Goal: Information Seeking & Learning: Learn about a topic

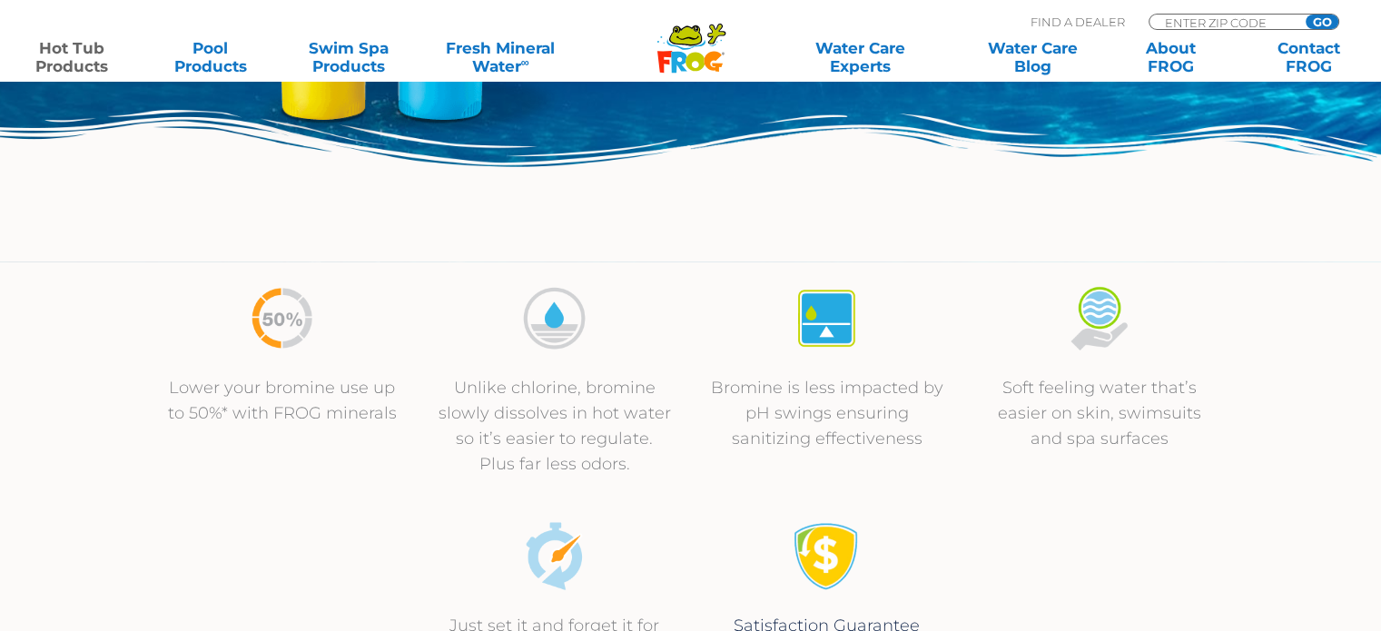
scroll to position [636, 0]
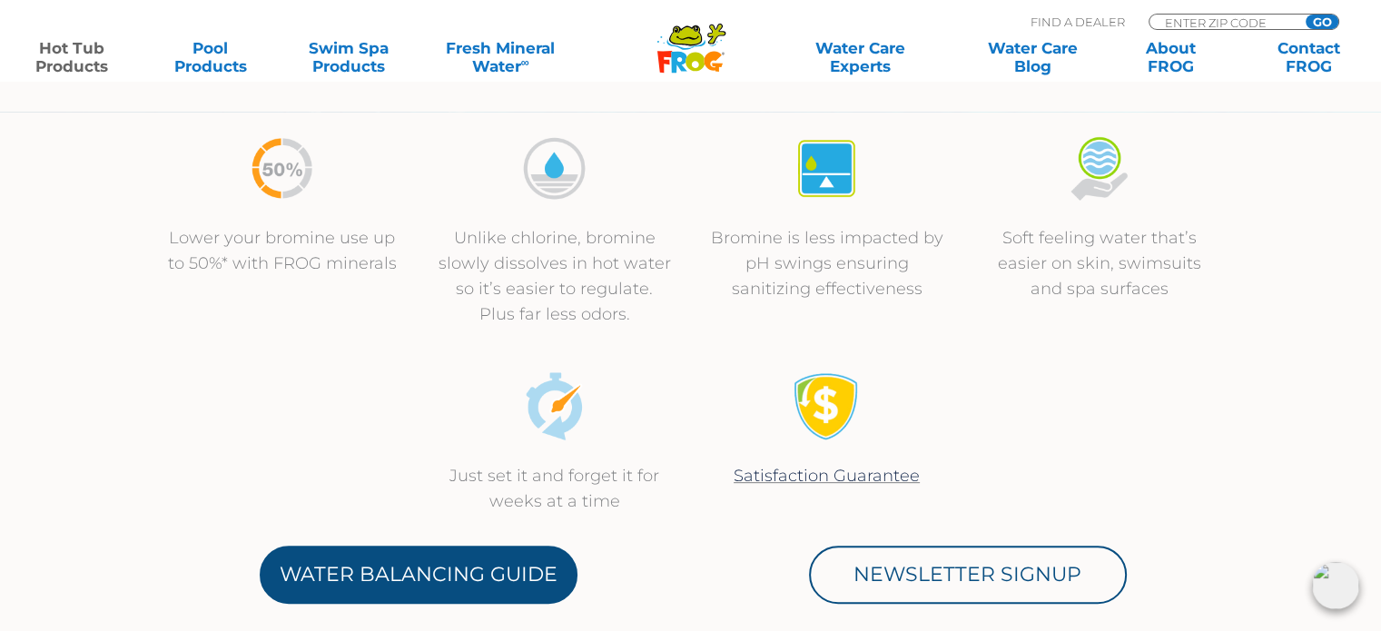
click at [464, 573] on link "Water Balancing Guide" at bounding box center [419, 575] width 318 height 58
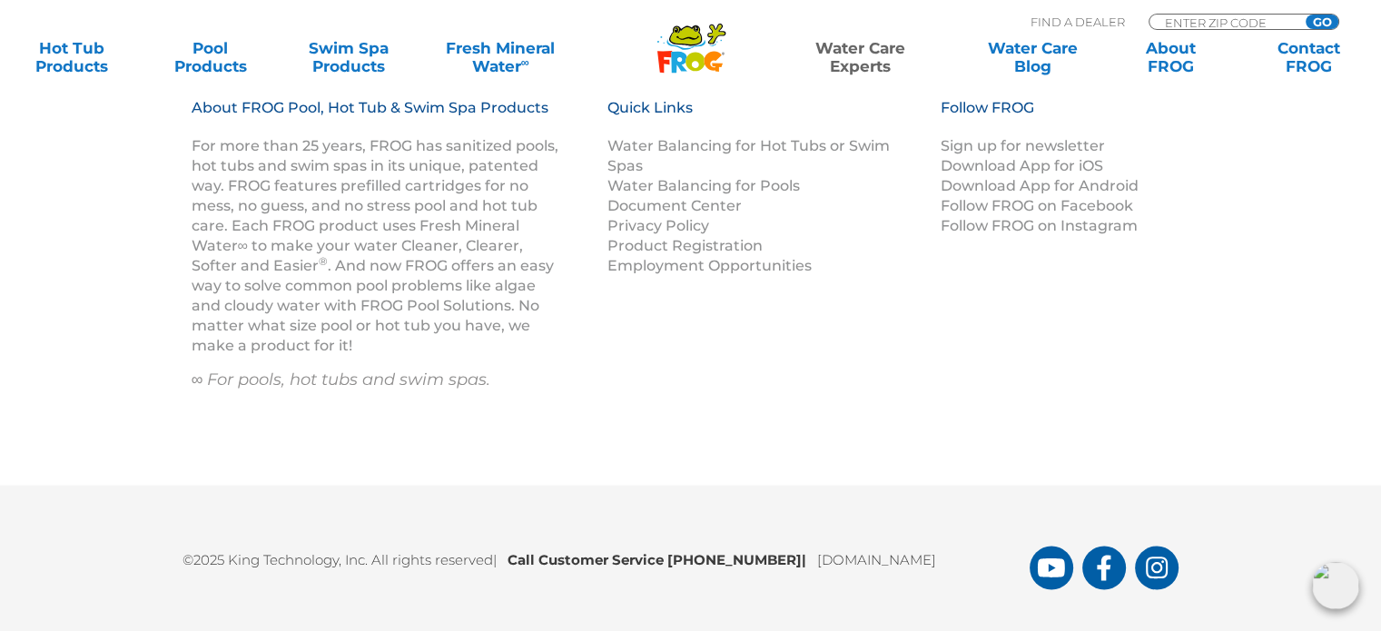
scroll to position [2765, 0]
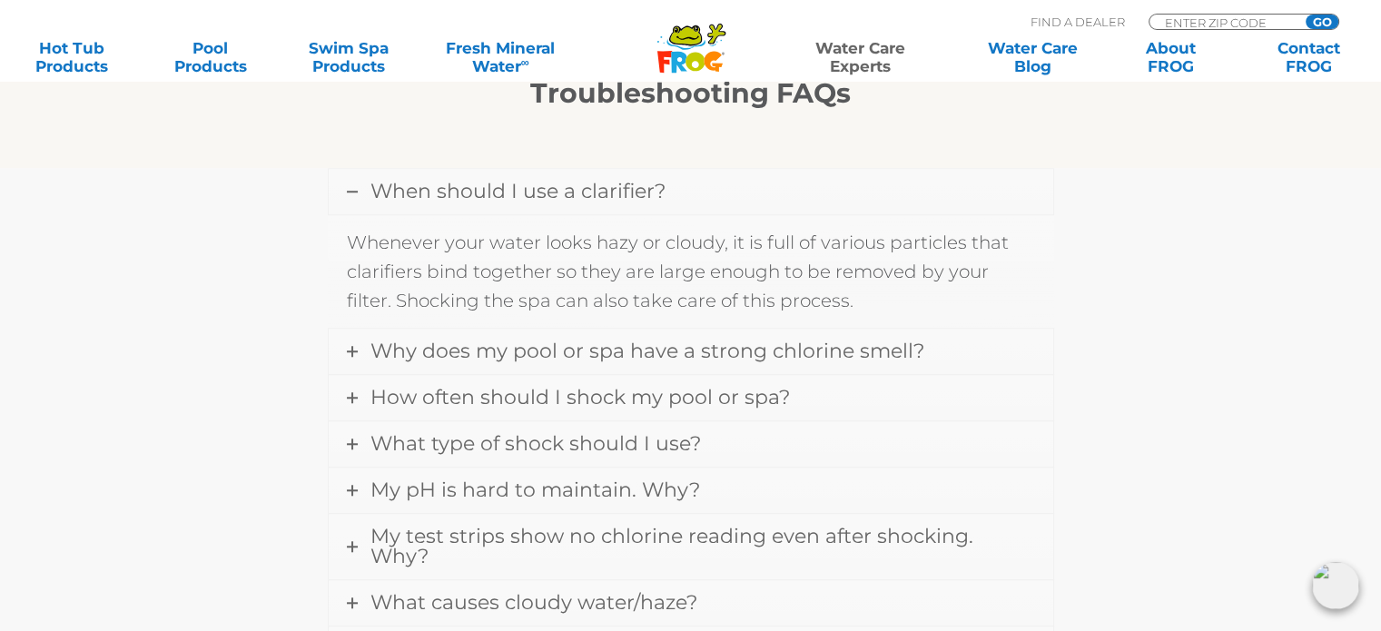
scroll to position [1544, 0]
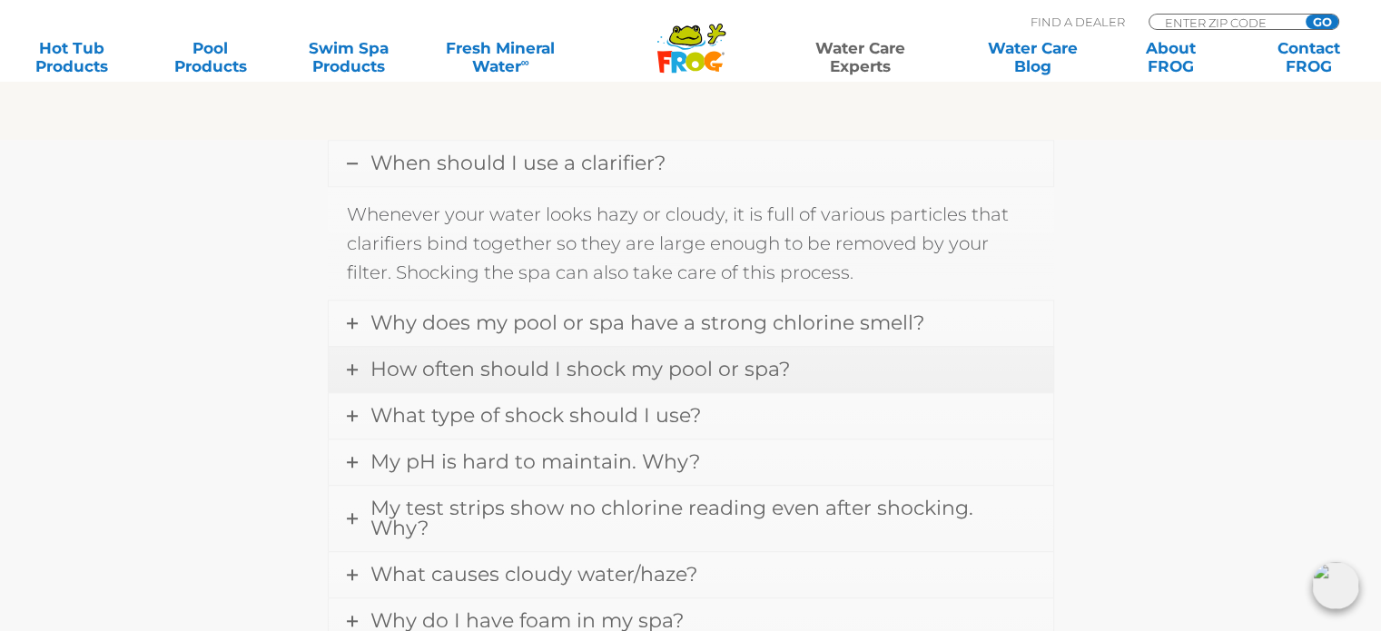
click at [353, 364] on icon at bounding box center [352, 369] width 11 height 11
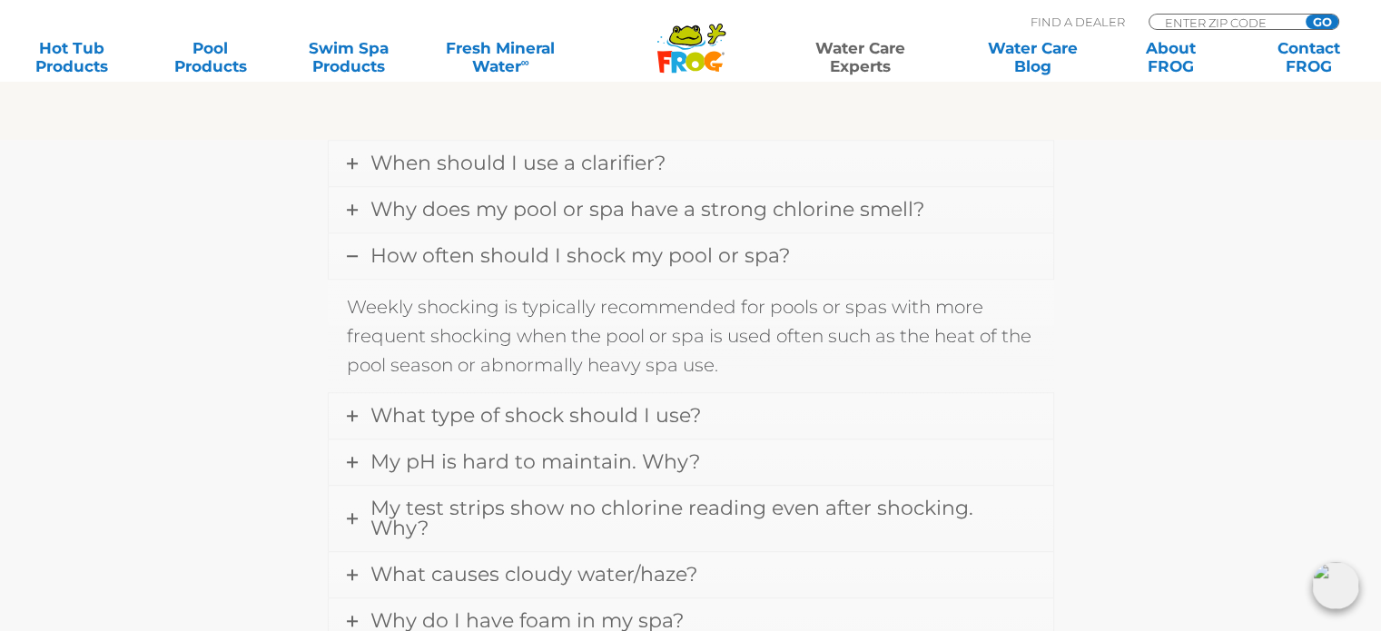
click at [351, 251] on icon at bounding box center [352, 256] width 11 height 11
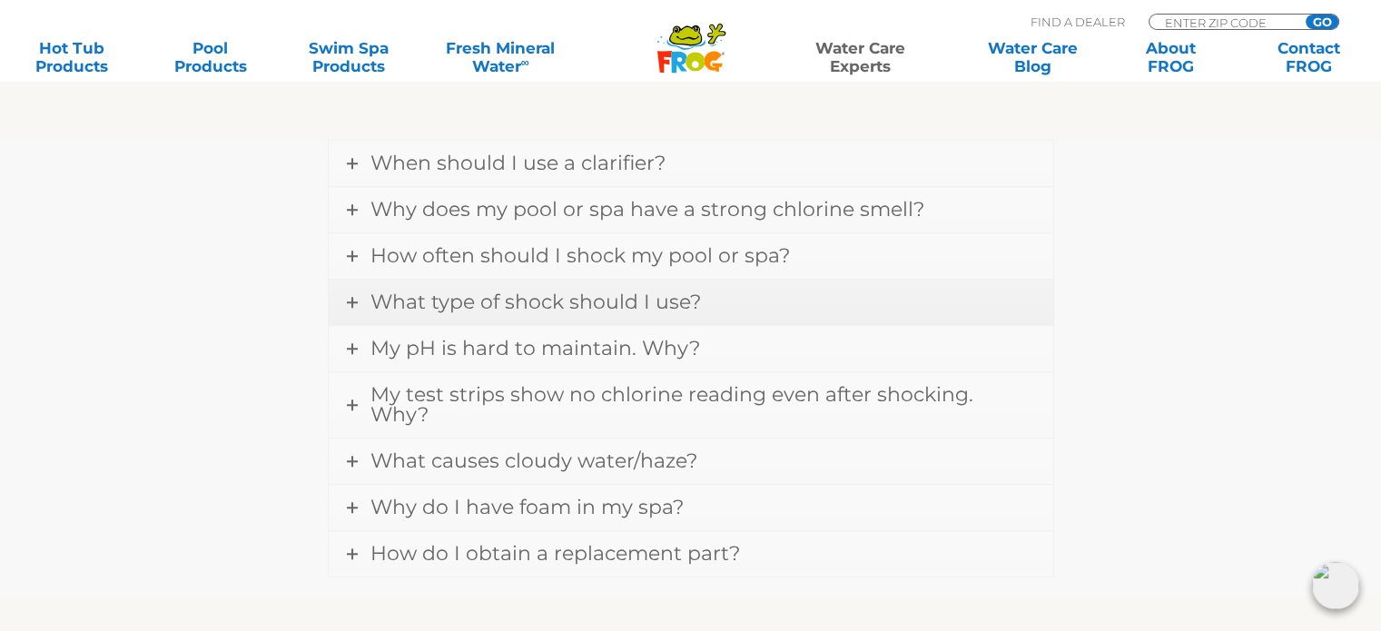
click at [349, 297] on icon at bounding box center [352, 302] width 11 height 11
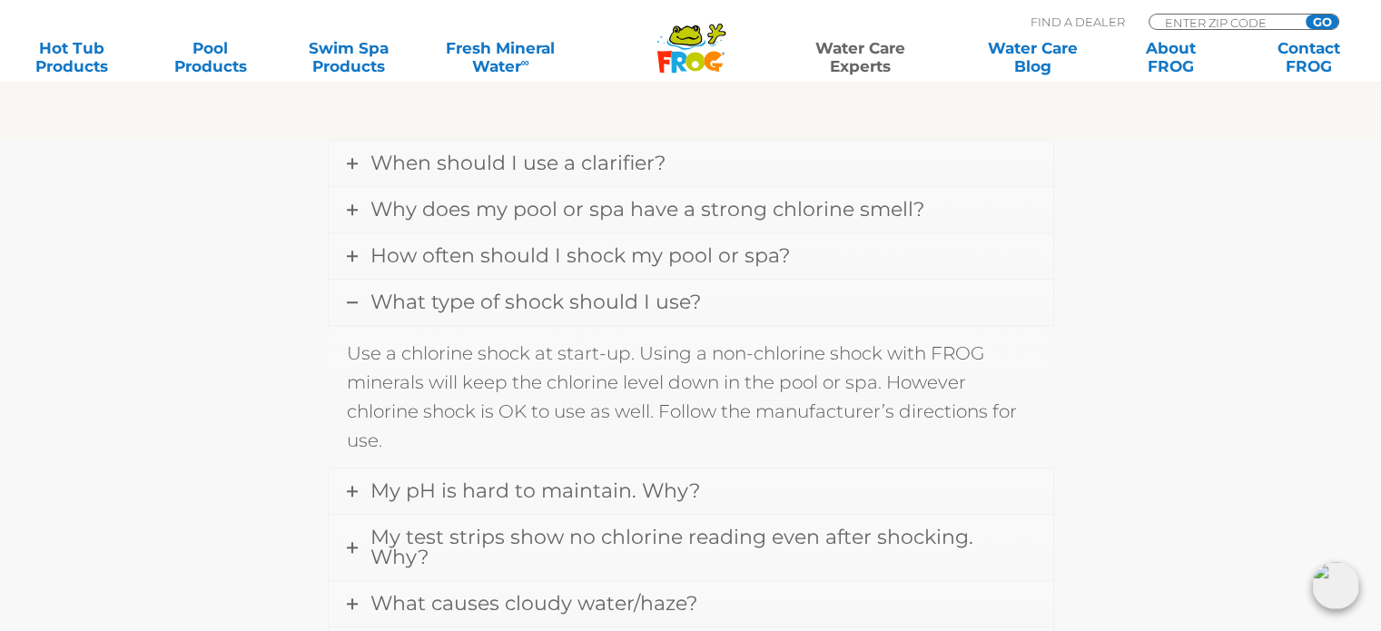
click at [352, 297] on icon at bounding box center [352, 302] width 11 height 11
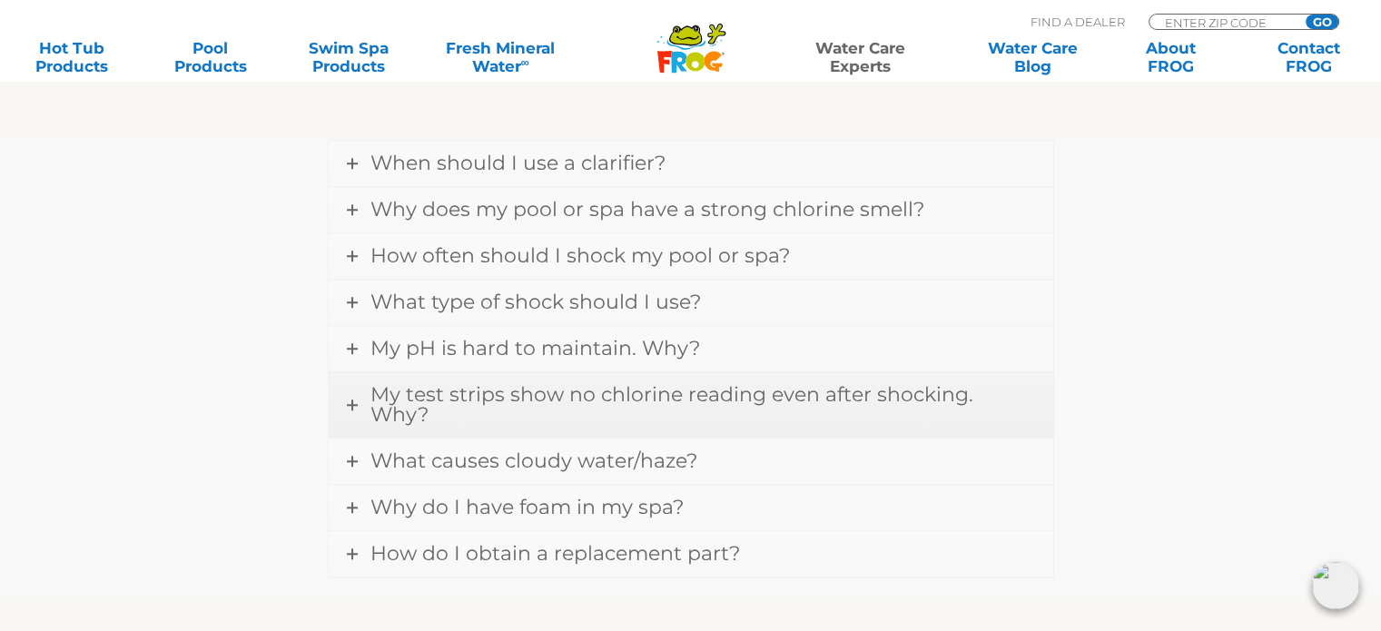
click at [351, 380] on link "My test strips show no chlorine reading even after shocking. Why?" at bounding box center [691, 404] width 725 height 65
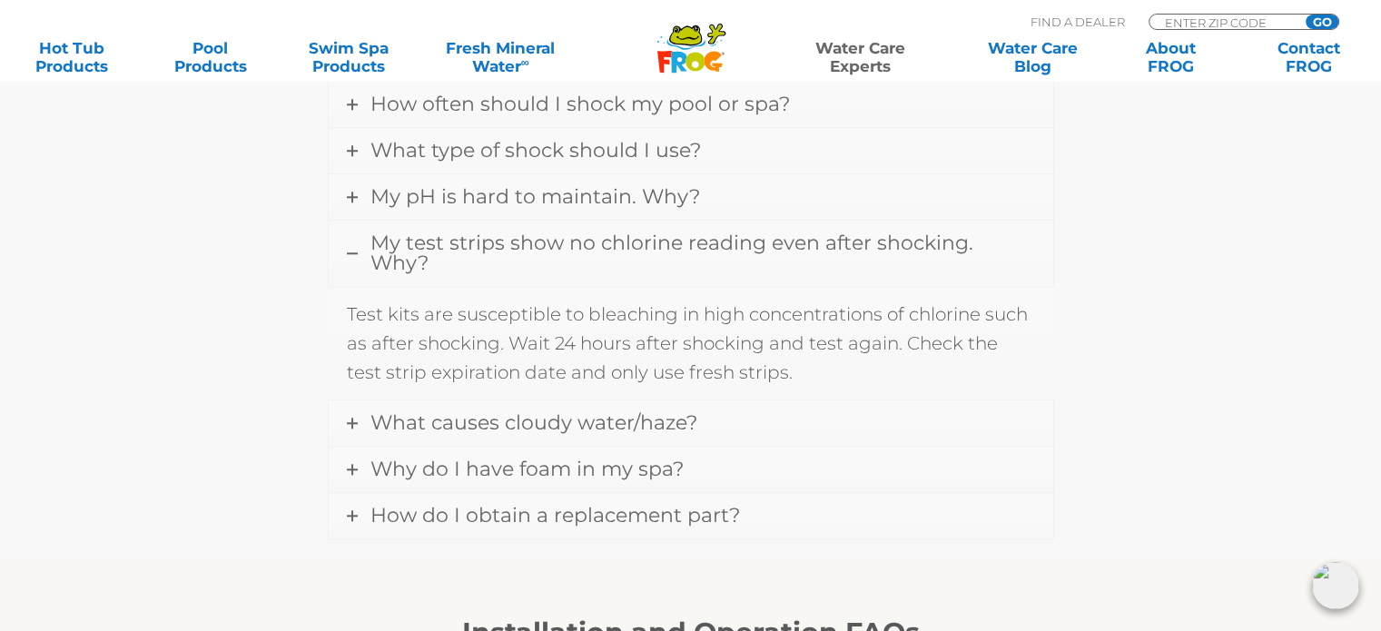
scroll to position [1725, 0]
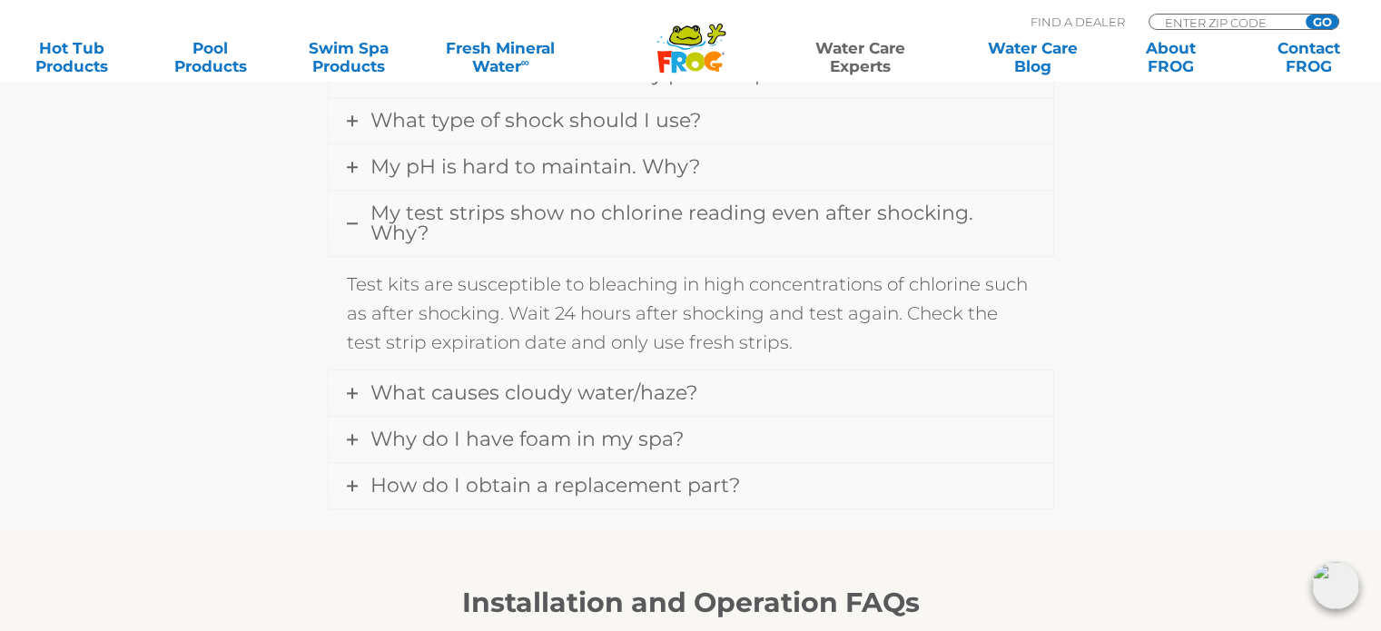
click at [350, 218] on icon at bounding box center [352, 223] width 11 height 11
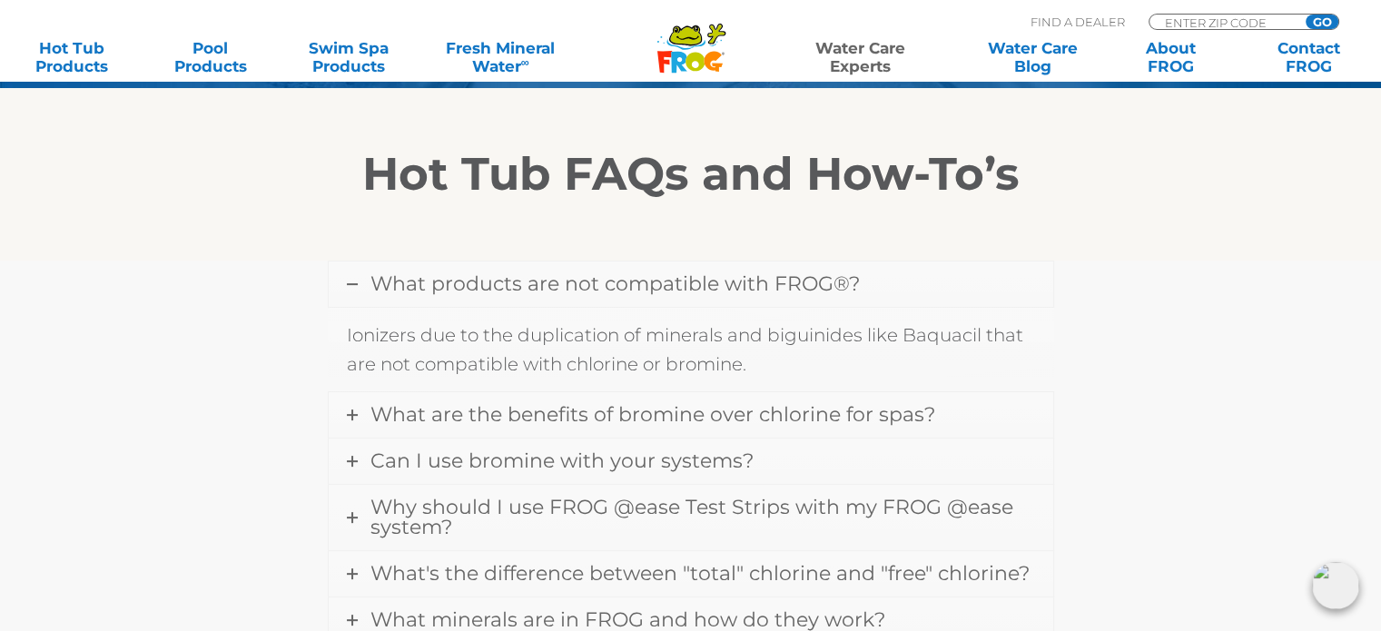
scroll to position [0, 0]
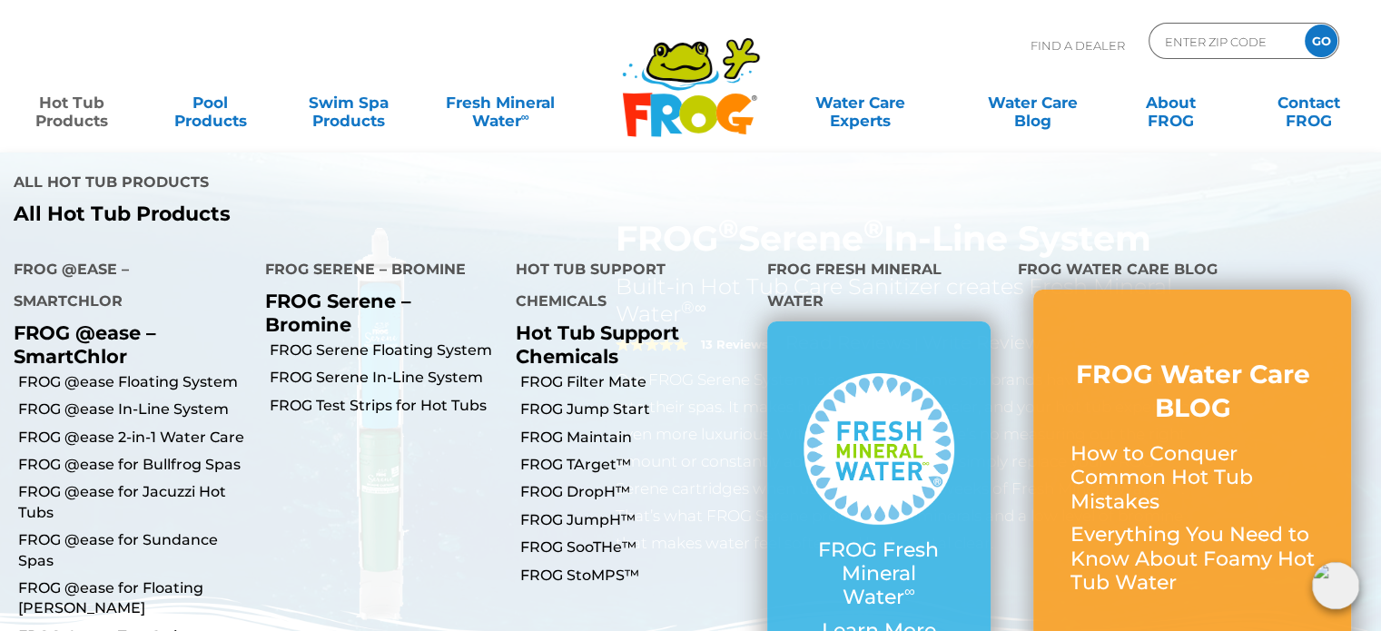
click at [80, 111] on link "Hot Tub Products" at bounding box center [71, 102] width 107 height 36
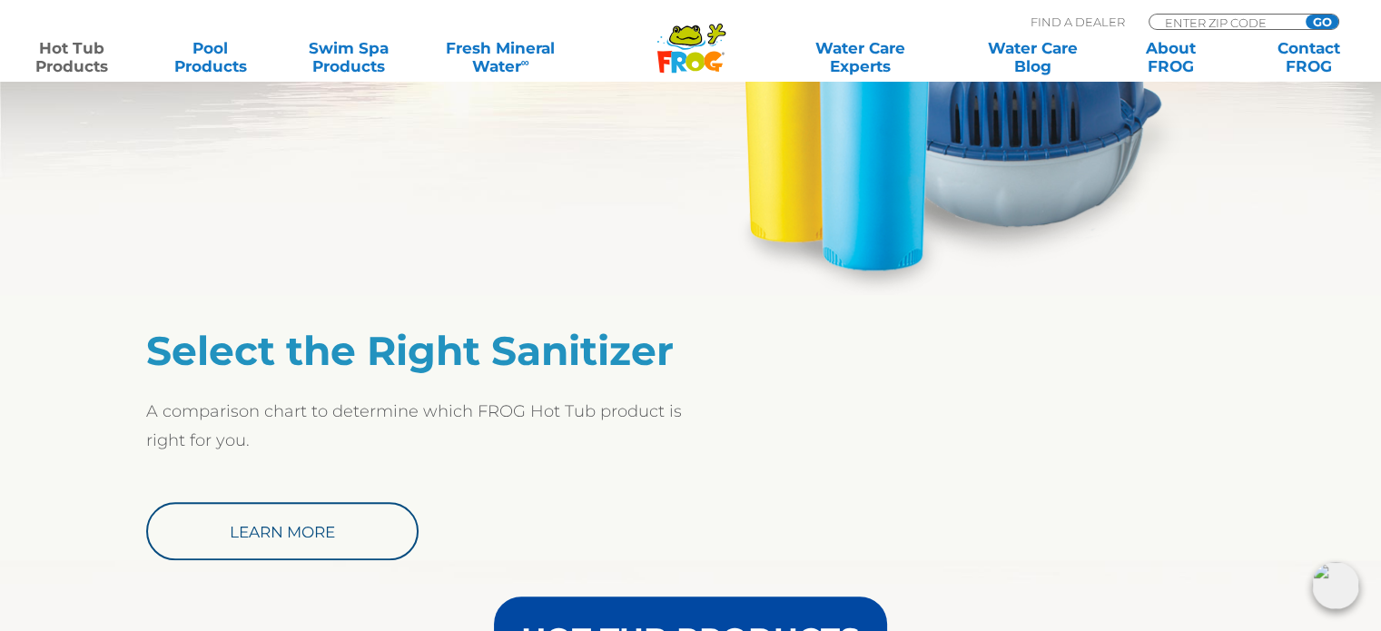
scroll to position [1271, 0]
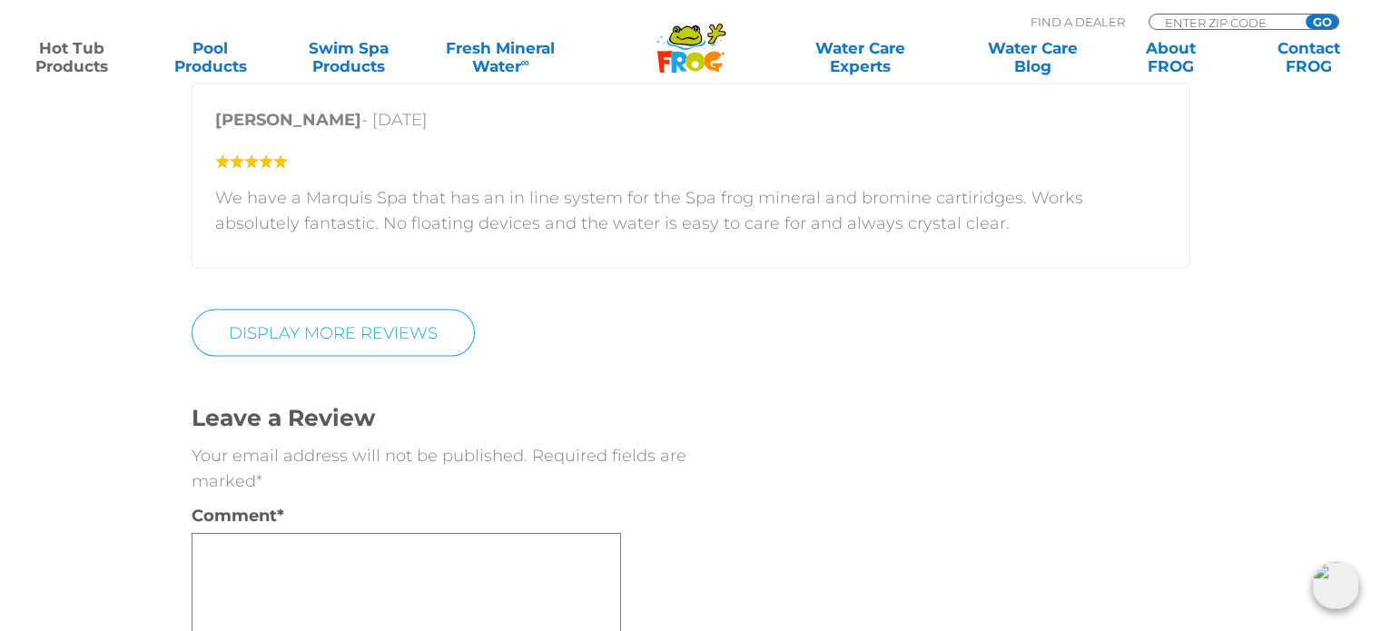
scroll to position [2906, 0]
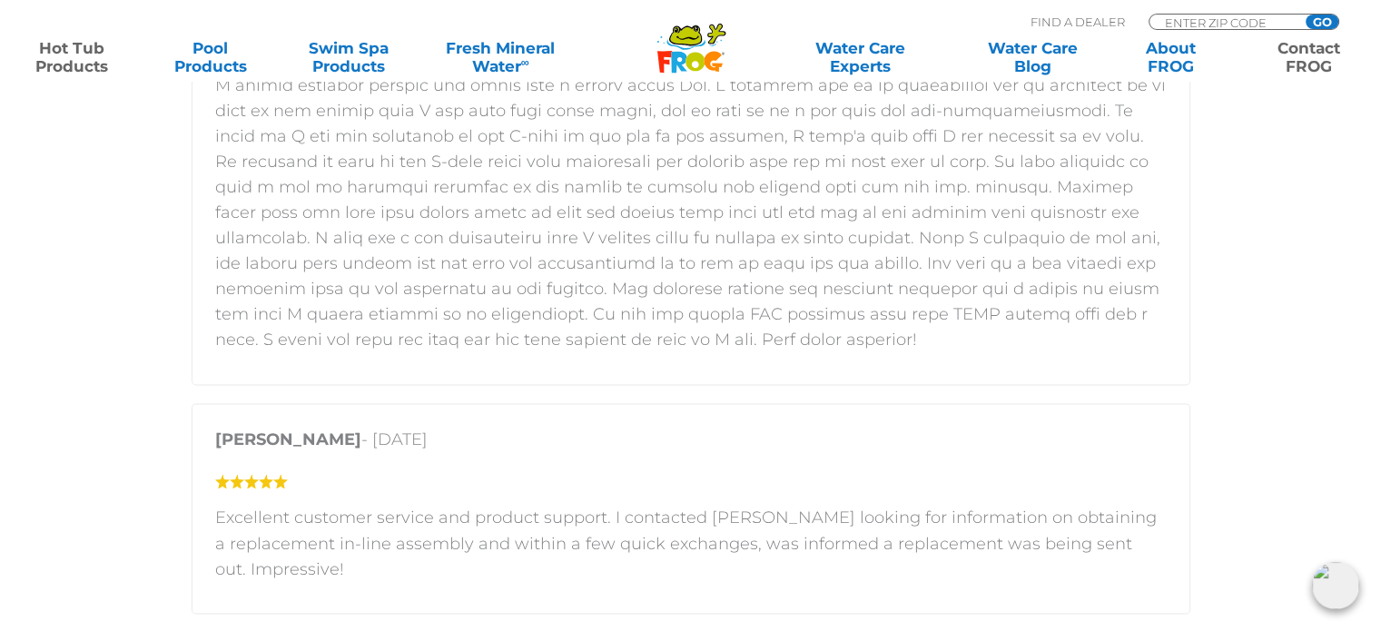
click at [1319, 66] on link "Contact FROG" at bounding box center [1309, 57] width 107 height 36
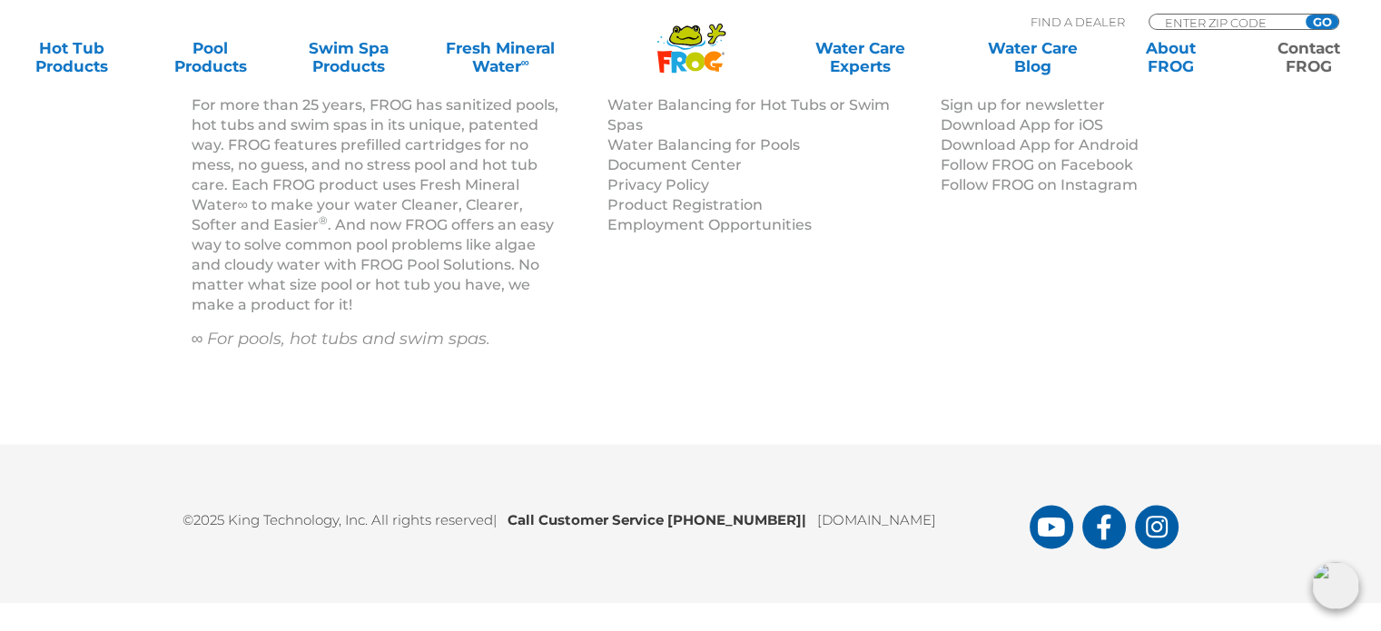
scroll to position [2945, 0]
